Goal: Find specific page/section: Find specific page/section

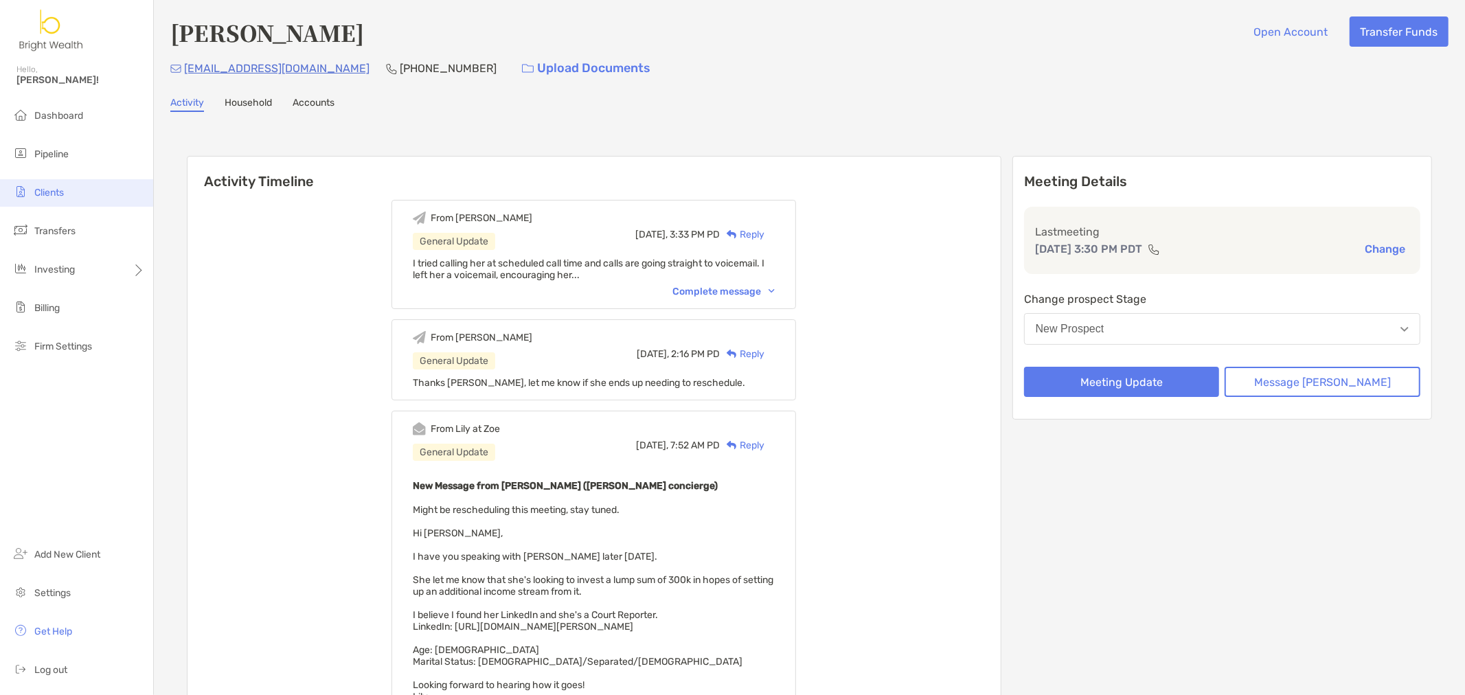
click at [62, 187] on span "Clients" at bounding box center [49, 193] width 30 height 12
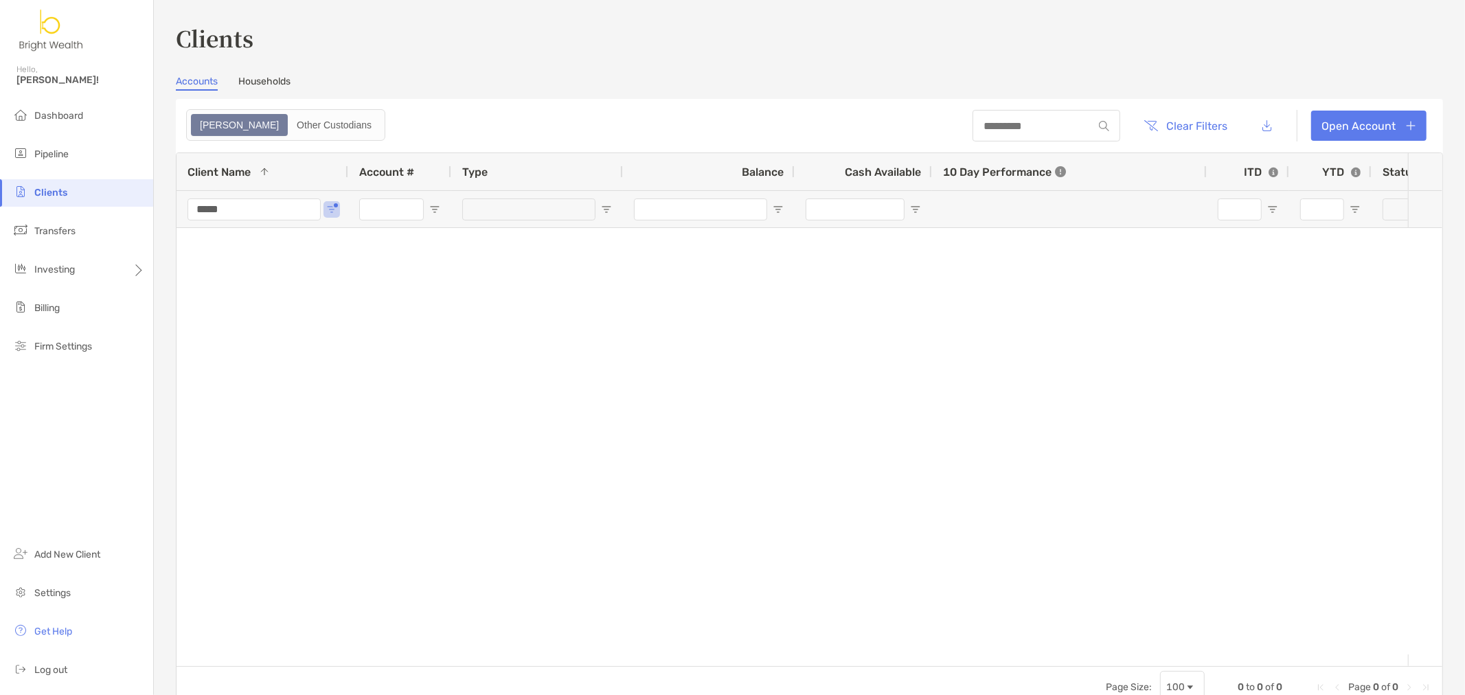
drag, startPoint x: 291, startPoint y: 209, endPoint x: -56, endPoint y: 155, distance: 351.1
click at [0, 155] on html "Clients Hello, [PERSON_NAME]! Dashboard Pipeline Clients Transfers Investing Bi…" at bounding box center [732, 347] width 1465 height 695
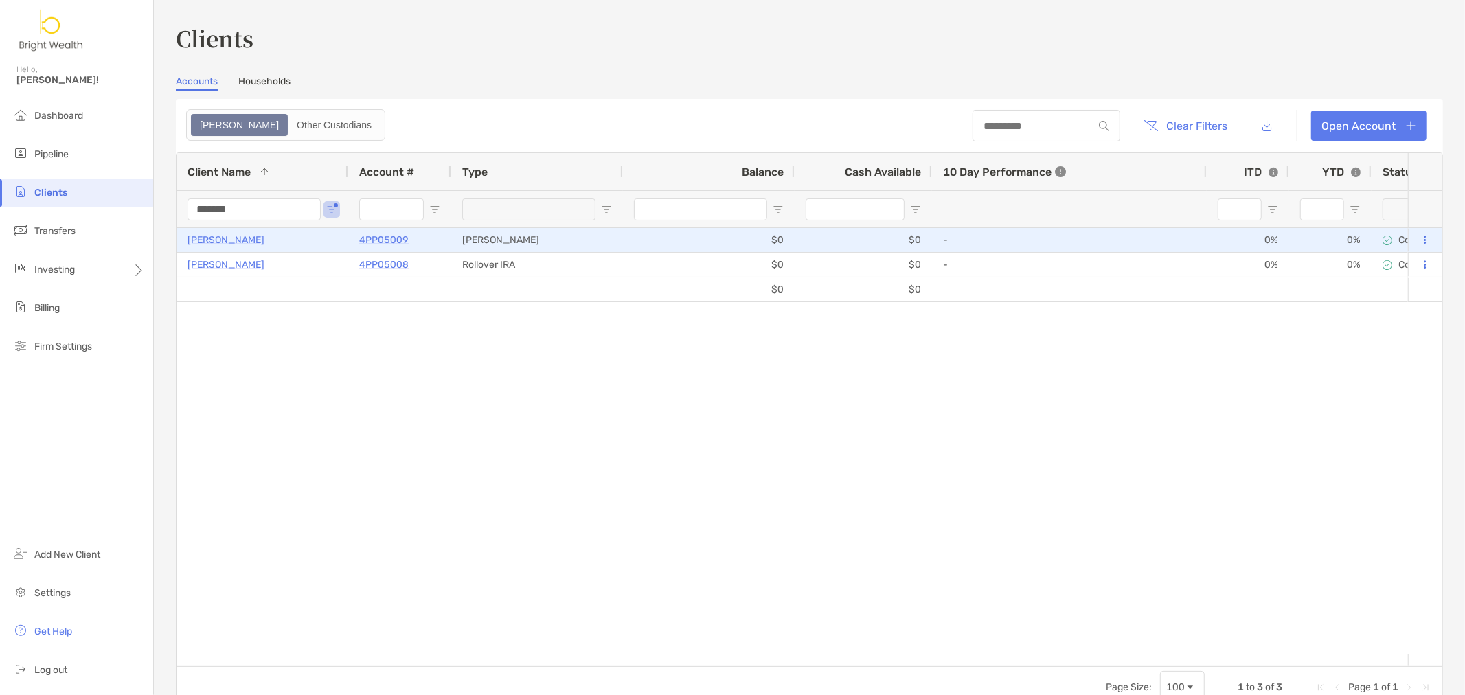
type input "*******"
click at [392, 236] on p "4PP05009" at bounding box center [383, 240] width 49 height 17
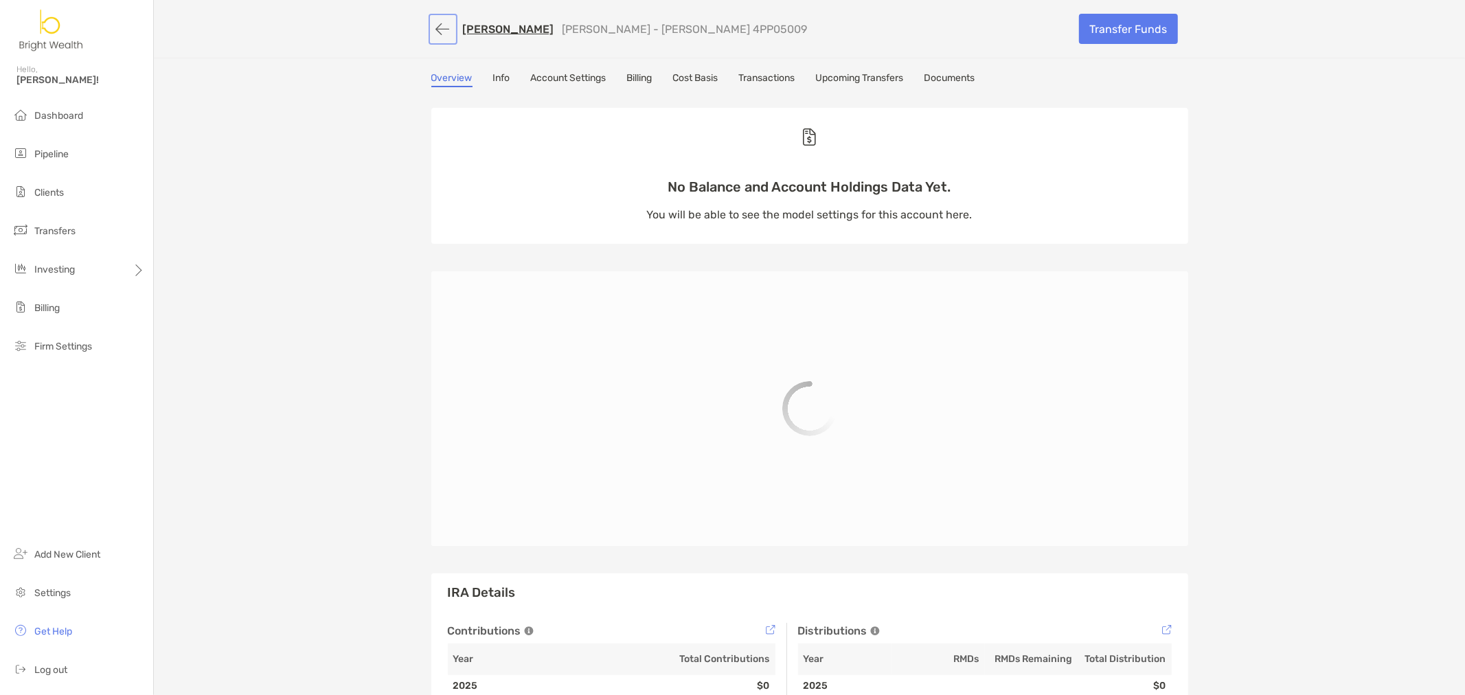
click at [431, 28] on button "button" at bounding box center [442, 28] width 23 height 25
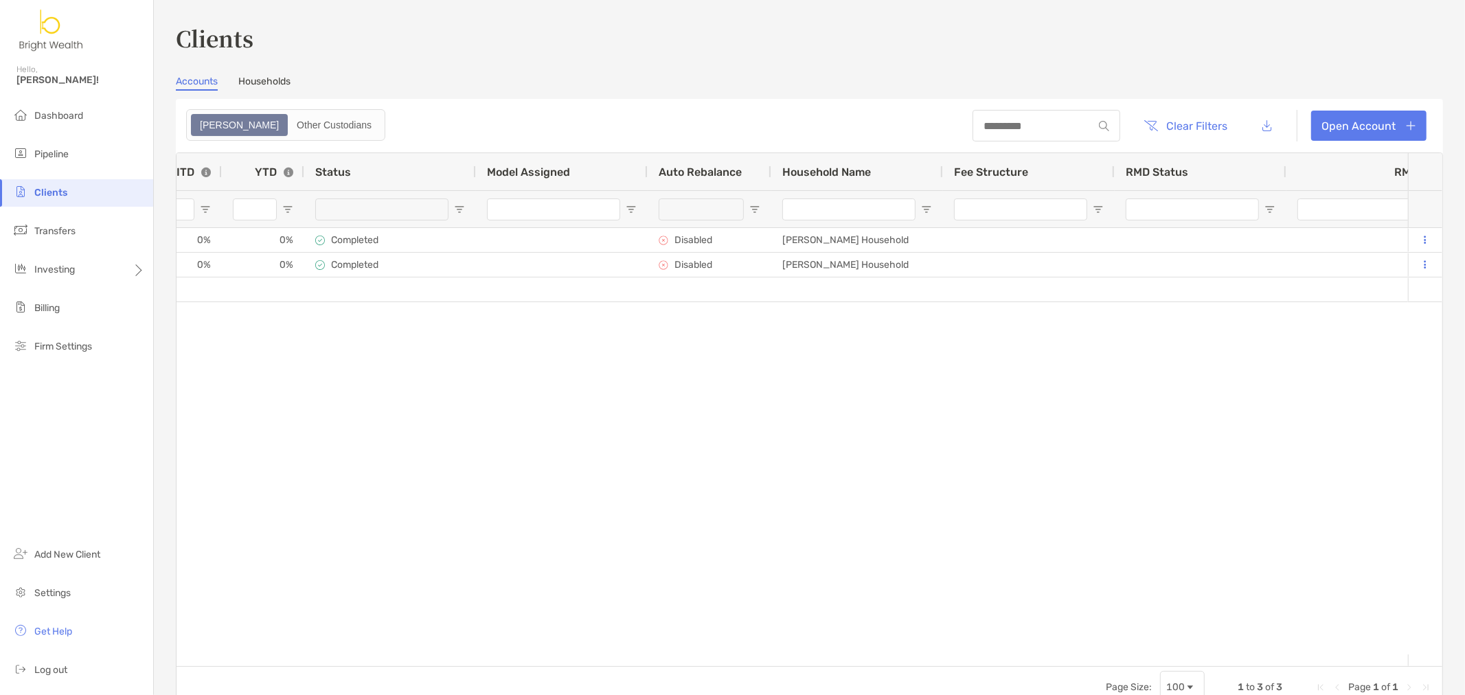
scroll to position [0, 550]
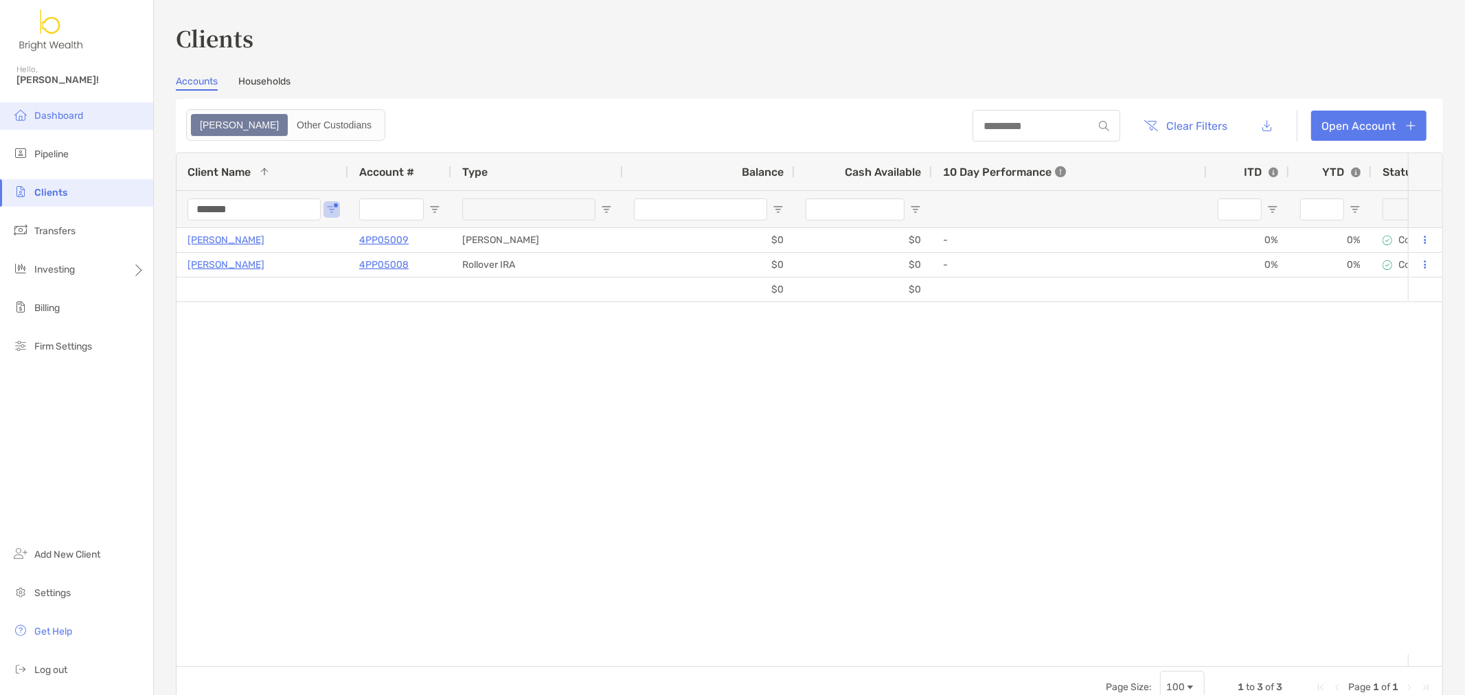
click at [73, 115] on span "Dashboard" at bounding box center [58, 116] width 49 height 12
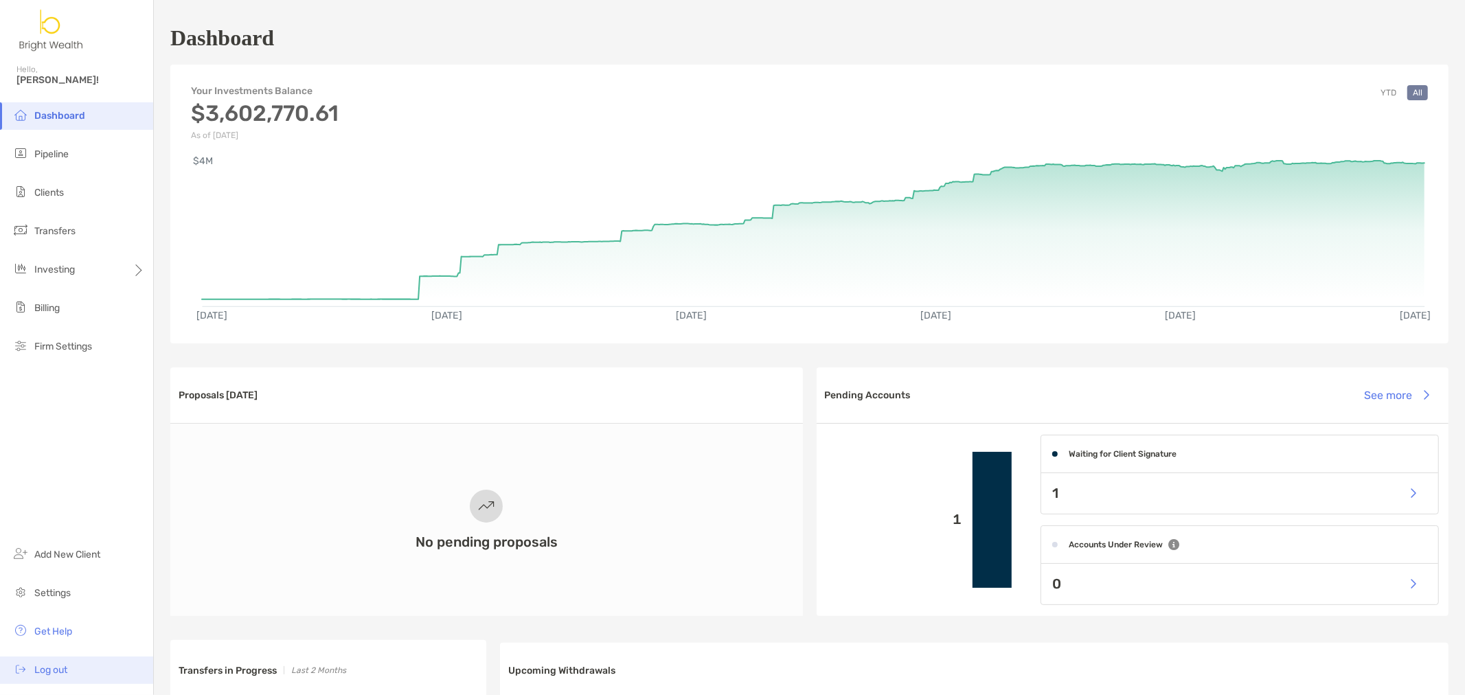
click at [58, 675] on span "Log out" at bounding box center [50, 670] width 33 height 12
